Goal: Task Accomplishment & Management: Manage account settings

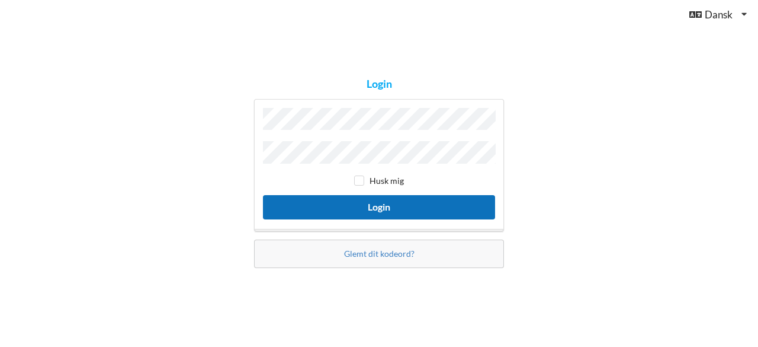
click at [417, 209] on button "Login" at bounding box center [379, 207] width 232 height 24
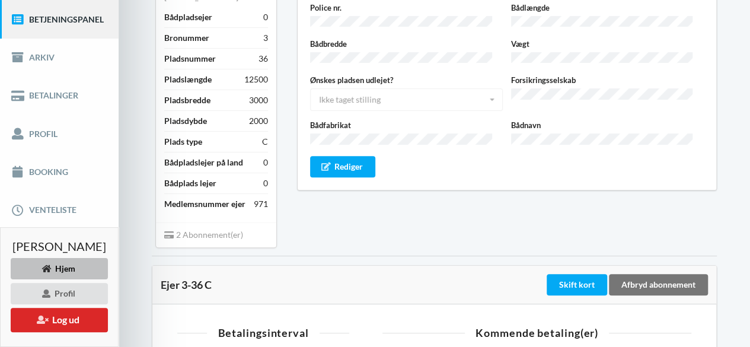
scroll to position [151, 0]
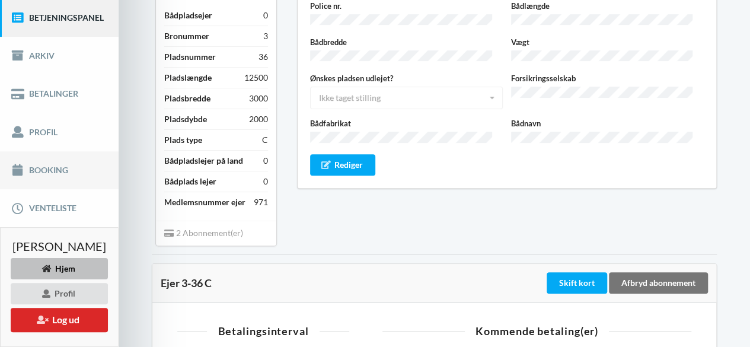
click at [41, 169] on link "Booking" at bounding box center [59, 170] width 119 height 38
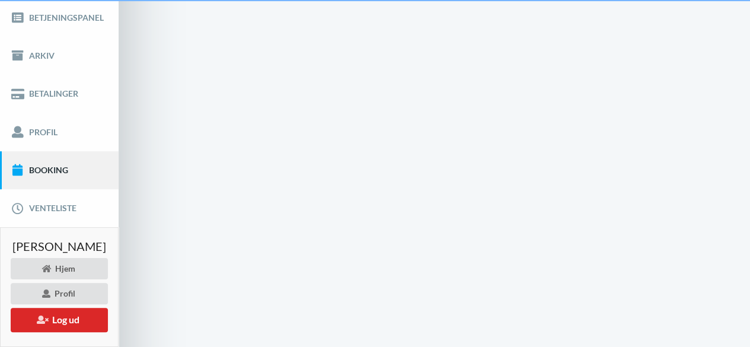
scroll to position [30, 0]
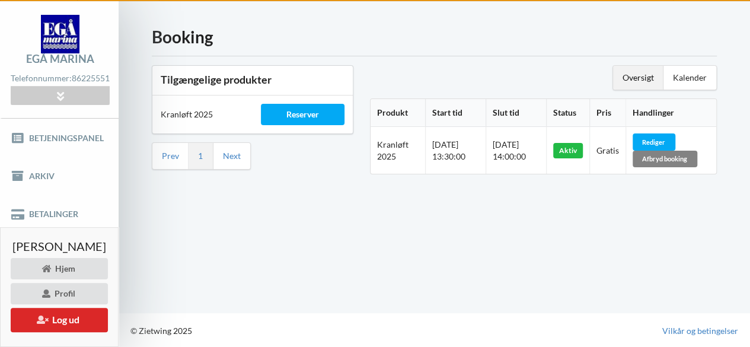
click at [681, 158] on div "Afbryd booking" at bounding box center [664, 159] width 65 height 17
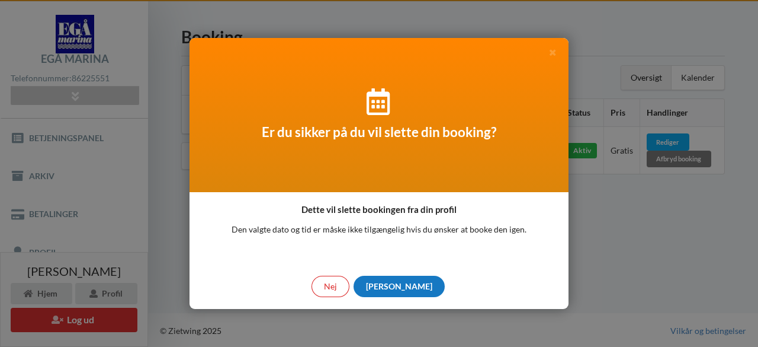
click at [395, 282] on div "[PERSON_NAME]" at bounding box center [399, 286] width 91 height 21
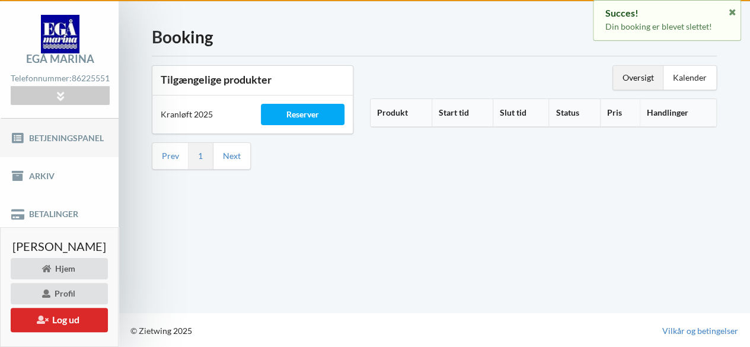
click at [60, 131] on link "Betjeningspanel" at bounding box center [59, 138] width 119 height 38
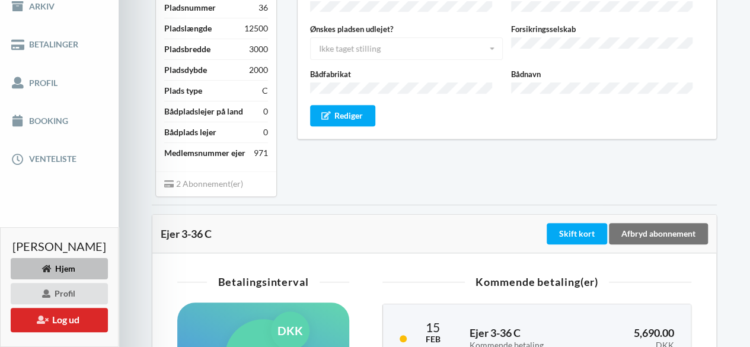
scroll to position [200, 0]
click at [366, 104] on div "Rediger" at bounding box center [342, 114] width 65 height 21
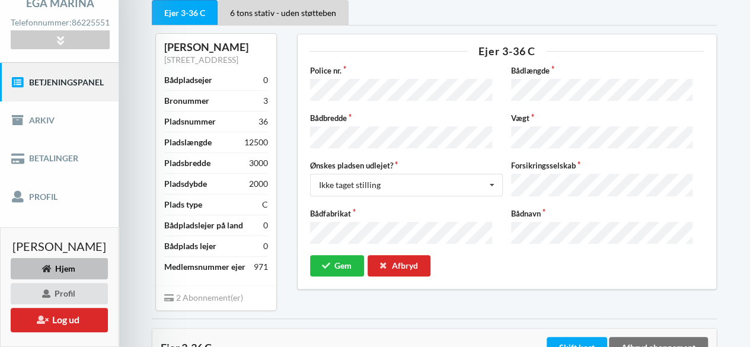
scroll to position [85, 0]
click at [635, 290] on div "Ejer 3-36 C Police nr. Bådlængde Bådbredde Vægt Ønskes pladsen udlejet? [PERSON…" at bounding box center [507, 172] width 436 height 292
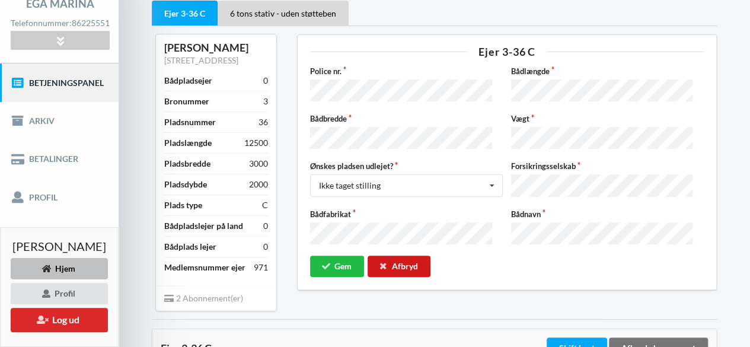
click at [430, 255] on div "Afbryd" at bounding box center [398, 265] width 63 height 21
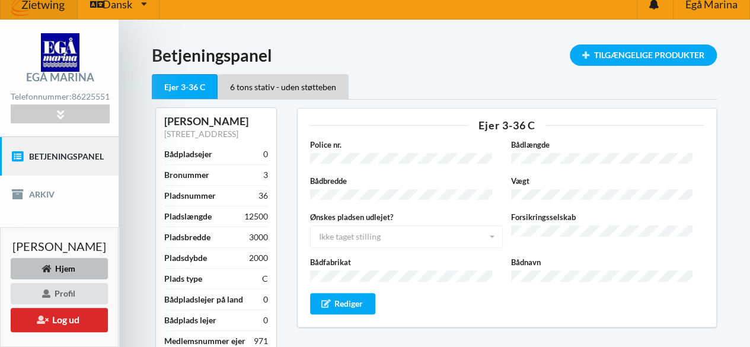
scroll to position [12, 0]
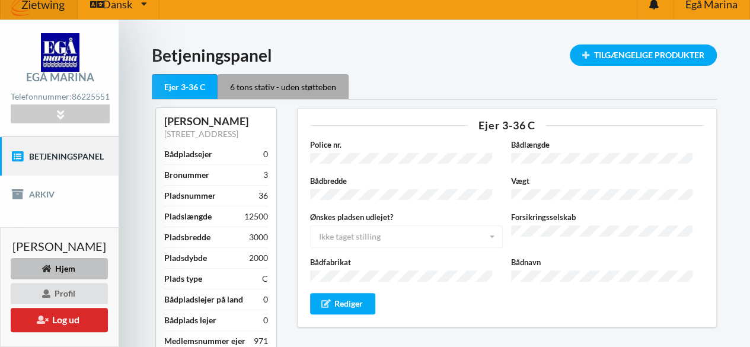
click at [321, 89] on div "6 tons stativ - uden støtteben" at bounding box center [282, 86] width 131 height 25
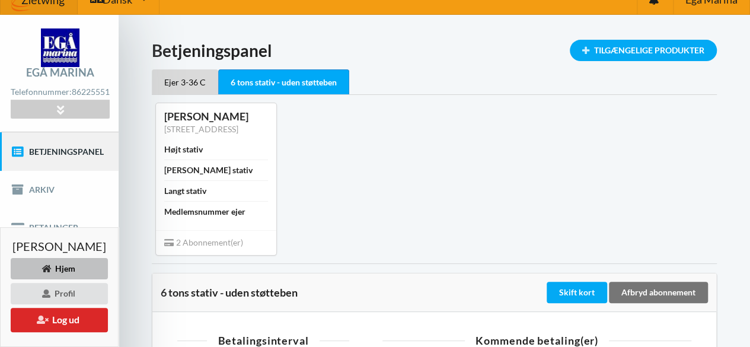
scroll to position [15, 0]
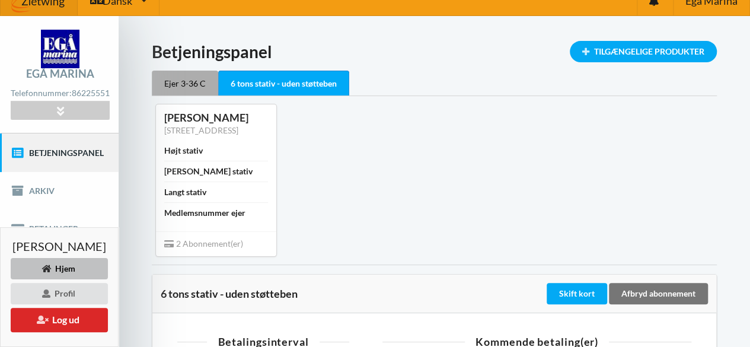
click at [218, 81] on div "Ejer 3-36 C" at bounding box center [185, 83] width 66 height 25
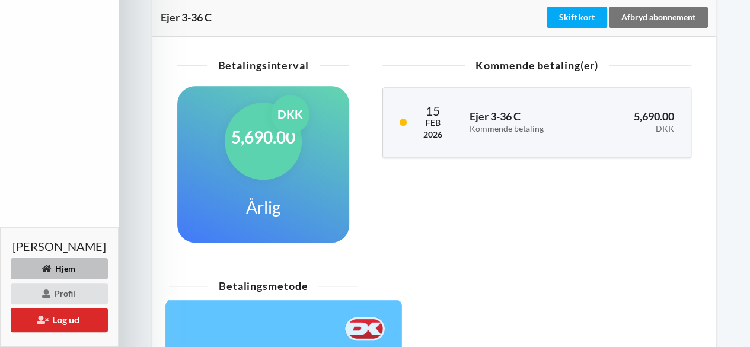
scroll to position [417, 0]
